Goal: Task Accomplishment & Management: Complete application form

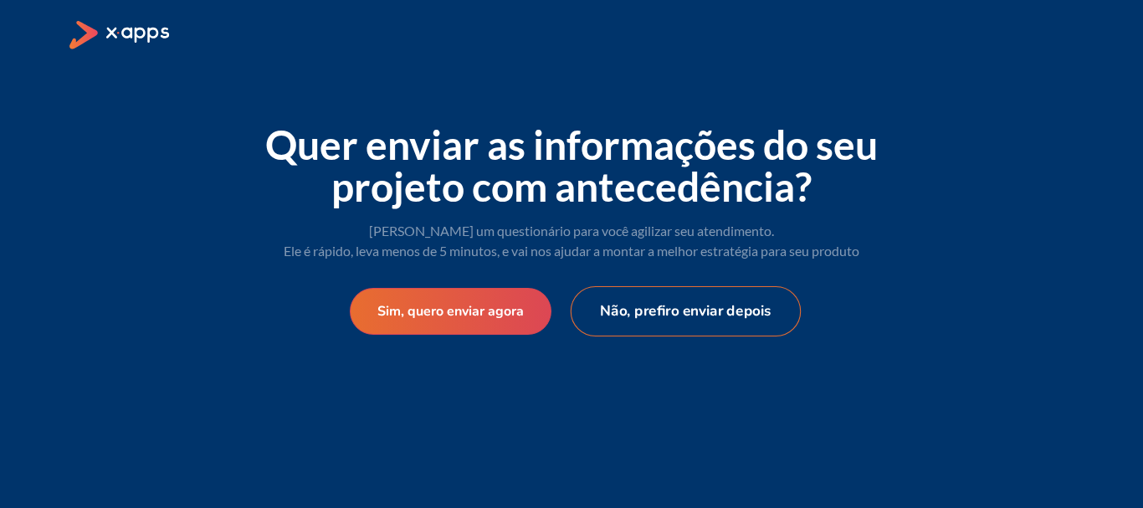
click at [663, 314] on button "Não, prefiro enviar depois" at bounding box center [686, 311] width 231 height 50
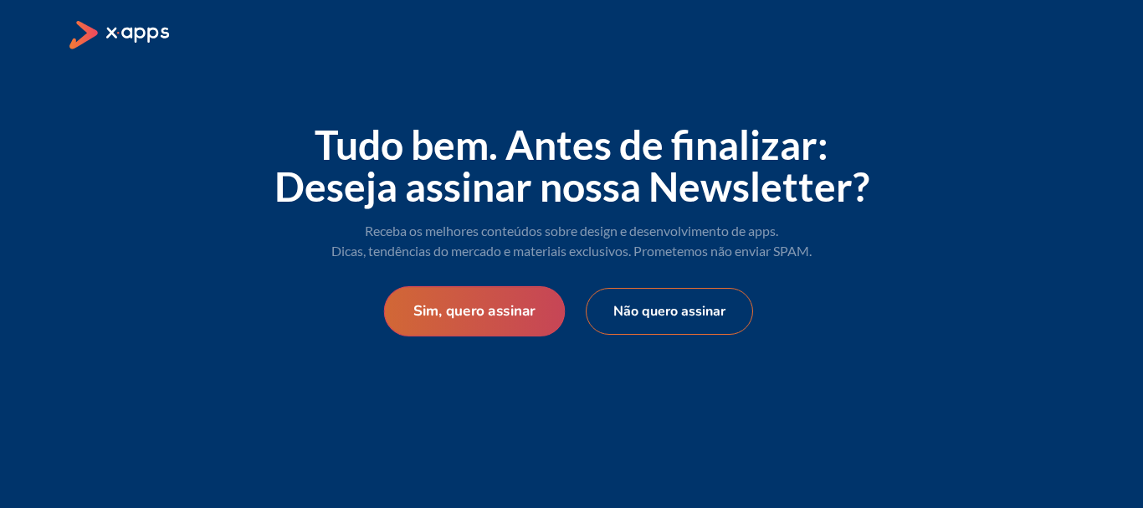
click at [525, 315] on button "Sim, quero assinar" at bounding box center [475, 311] width 182 height 50
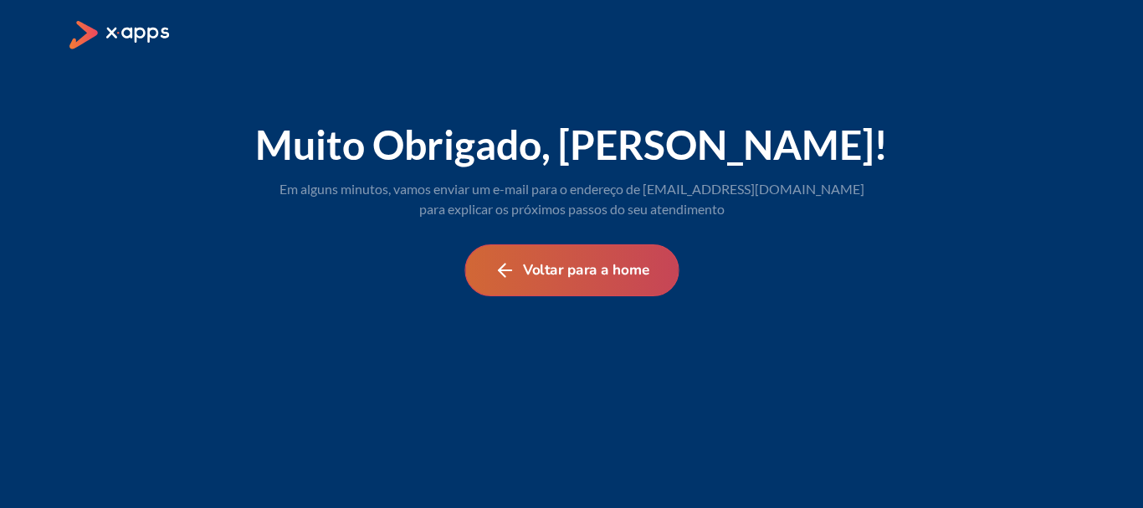
click at [563, 258] on button "Voltar para a home" at bounding box center [571, 270] width 214 height 52
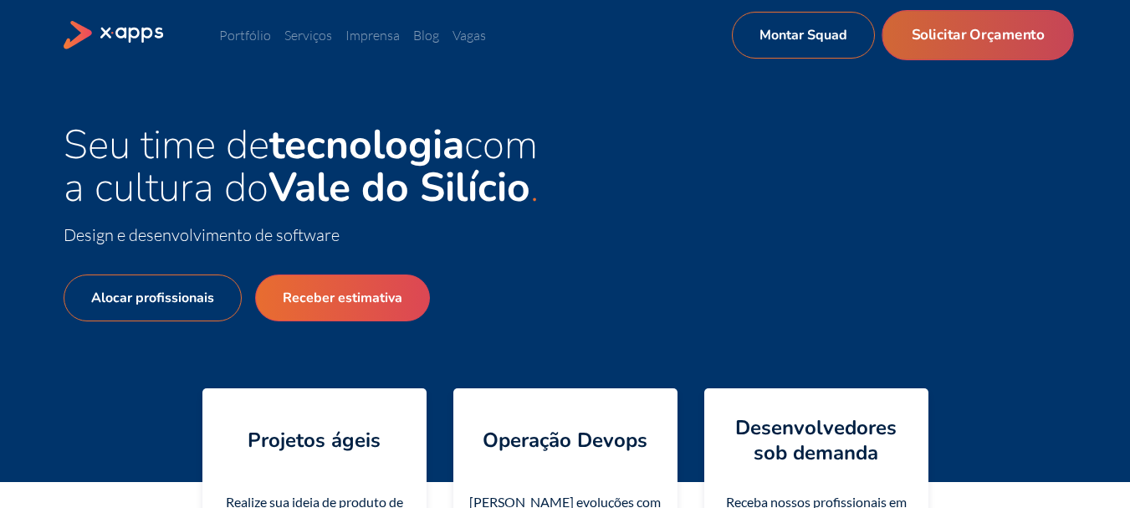
click at [990, 35] on link "Solicitar Orçamento" at bounding box center [978, 35] width 192 height 50
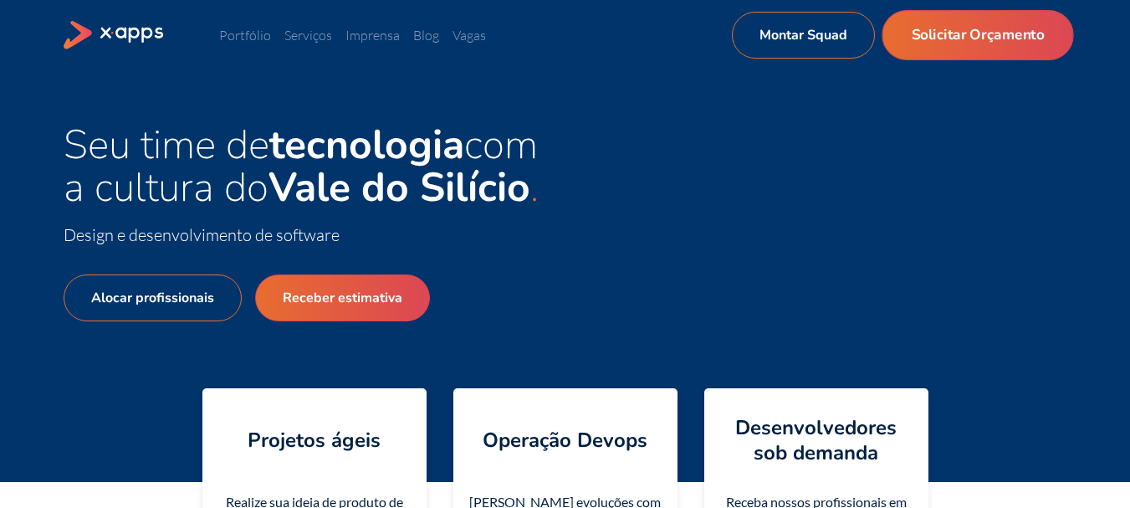
select select "BR"
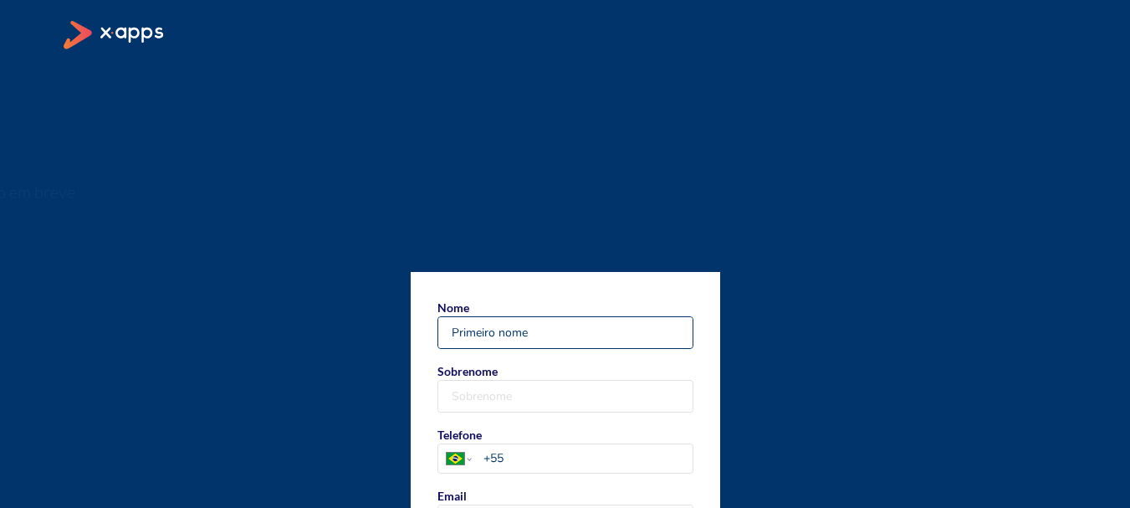
click at [512, 327] on input "Nome" at bounding box center [565, 332] width 254 height 31
type input "[PERSON_NAME]"
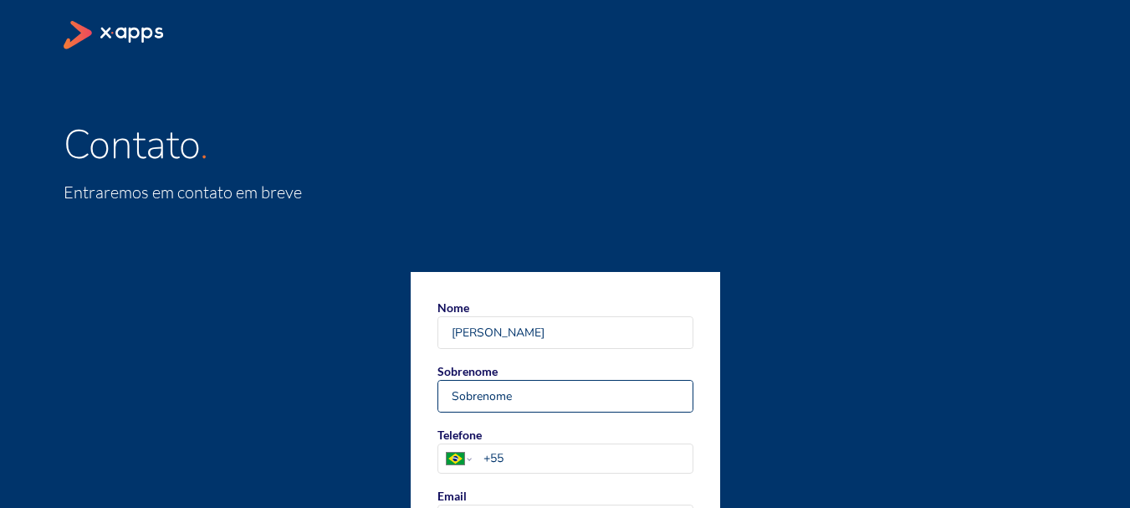
type input "Junior"
type input "[EMAIL_ADDRESS][DOMAIN_NAME]"
type input "[PERSON_NAME]"
click at [450, 396] on input "Junior" at bounding box center [565, 396] width 254 height 31
click at [448, 396] on input "Junior" at bounding box center [565, 396] width 254 height 31
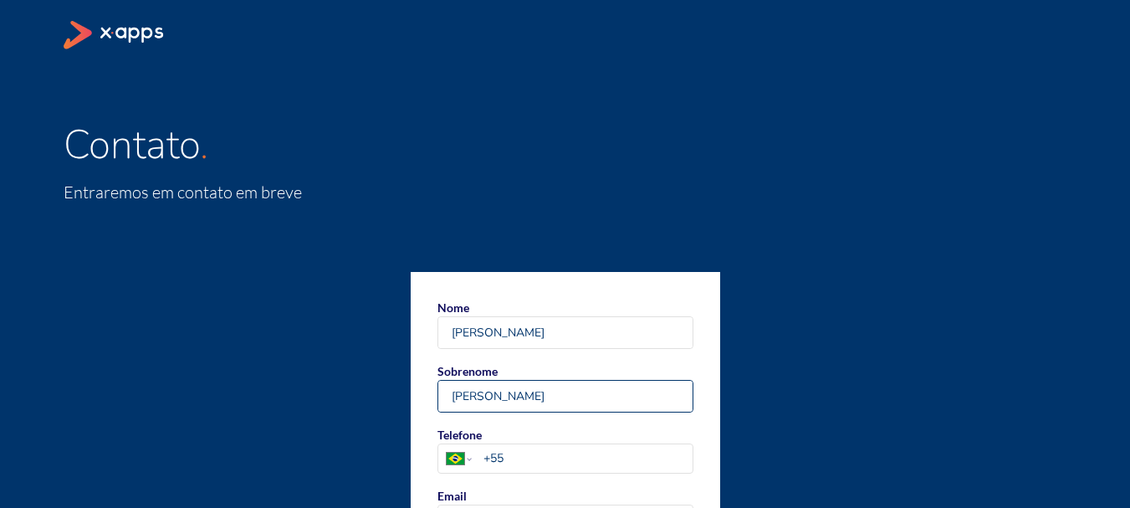
type input "[PERSON_NAME]"
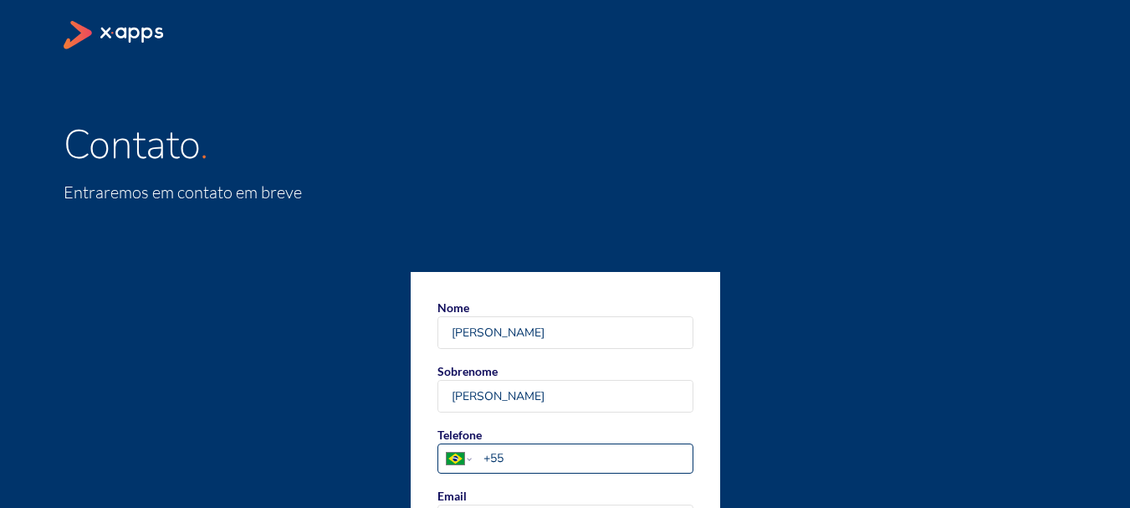
click at [614, 451] on input "+55" at bounding box center [588, 458] width 208 height 18
type input "[PHONE_NUMBER]"
click at [782, 419] on div "[GEOGRAPHIC_DATA] [PERSON_NAME][GEOGRAPHIC_DATA] Sobrenome Galhano Junior Telef…" at bounding box center [566, 451] width 1004 height 359
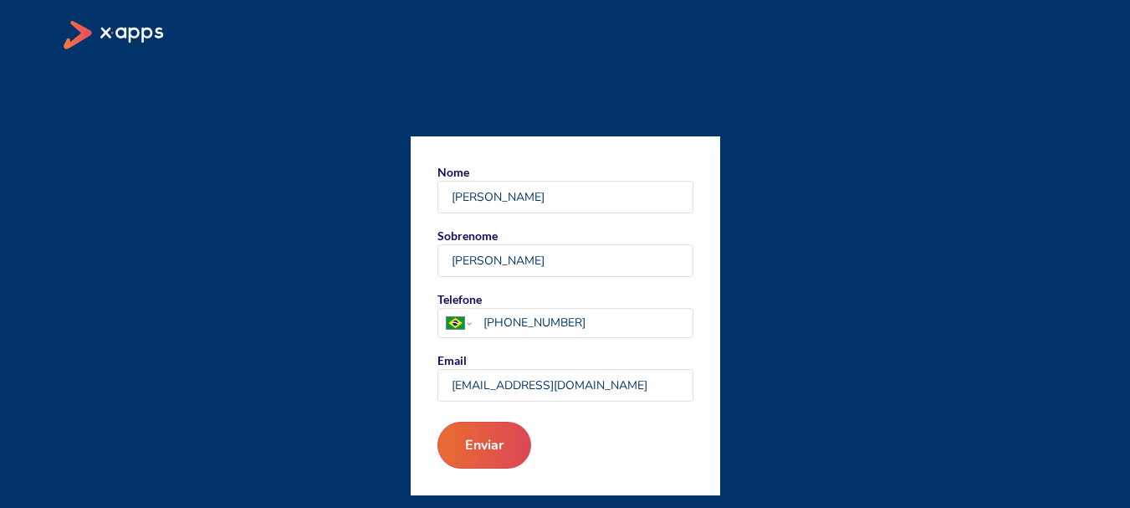
scroll to position [136, 0]
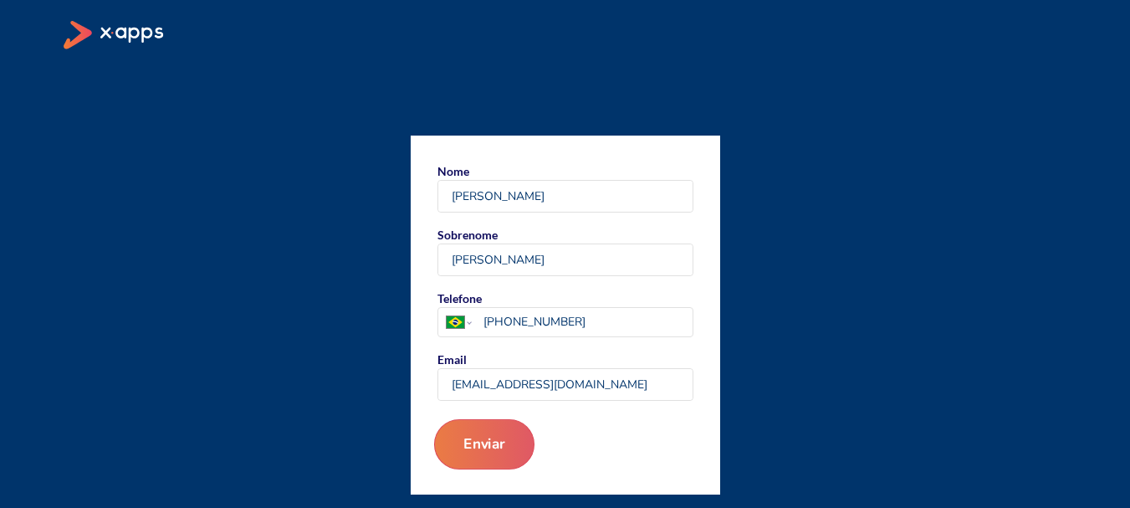
click at [488, 444] on button "Enviar" at bounding box center [483, 444] width 100 height 50
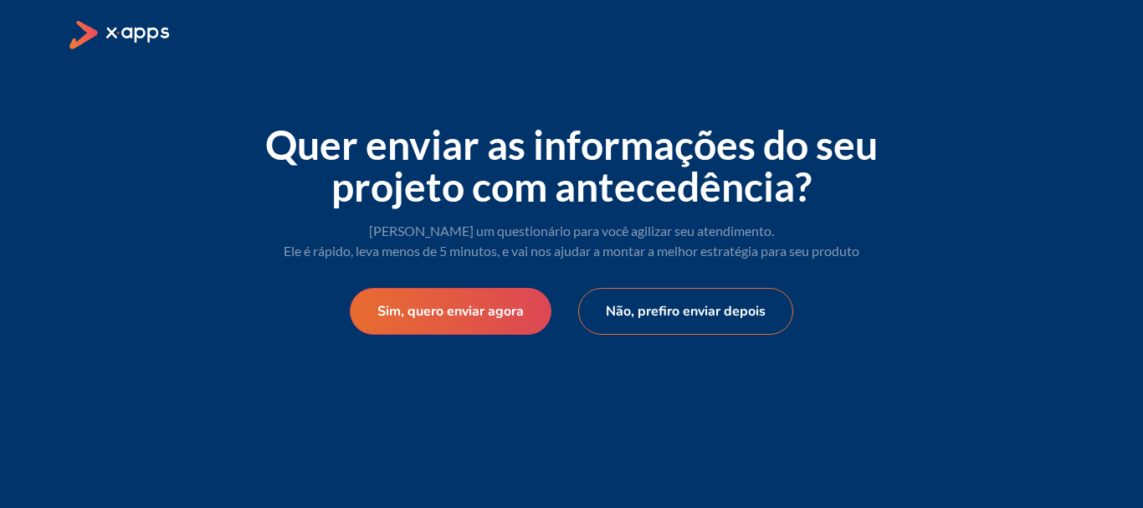
select select "BR"
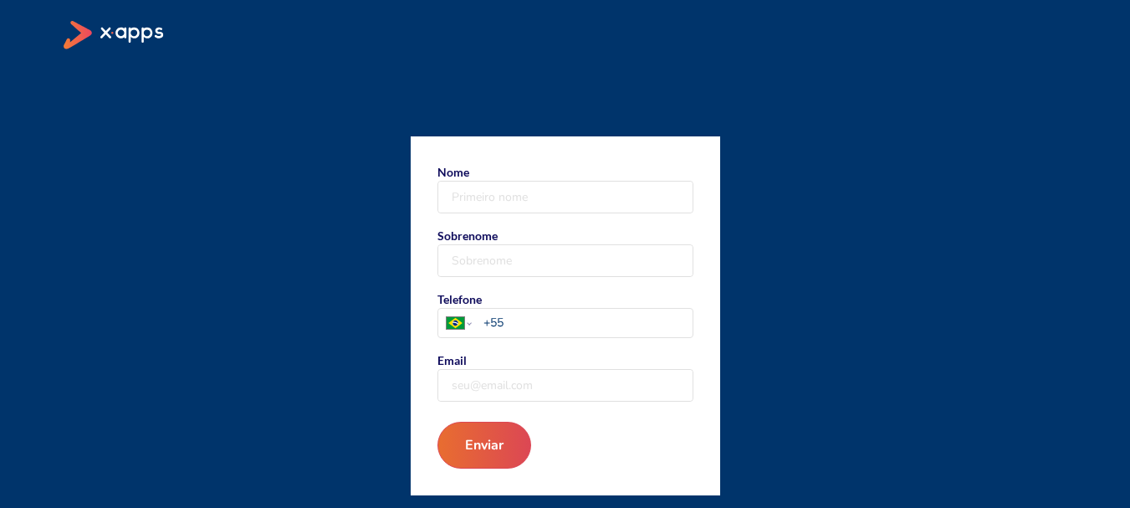
scroll to position [136, 0]
